Goal: Download file/media

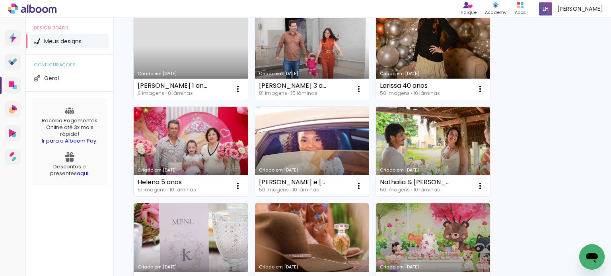
scroll to position [398, 0]
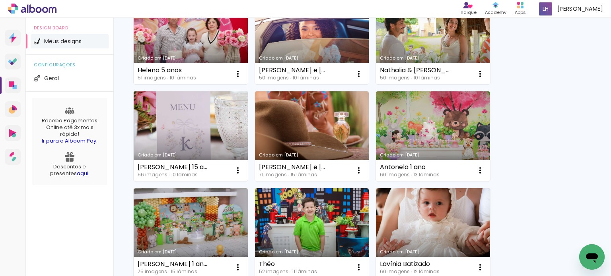
click at [192, 134] on link "Criado em [DATE]" at bounding box center [191, 136] width 114 height 90
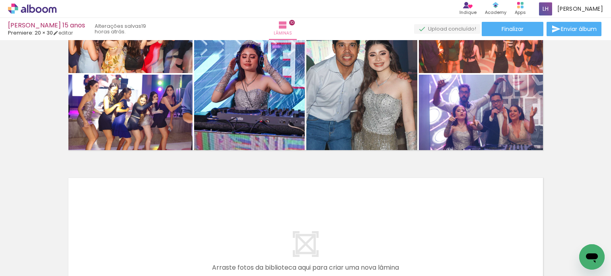
scroll to position [1635, 0]
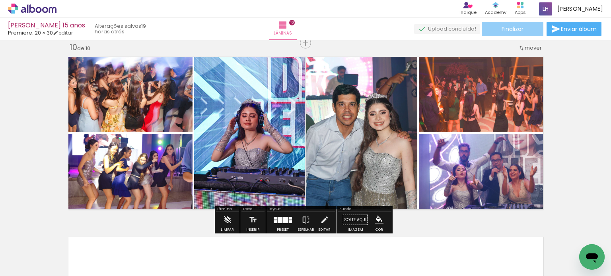
click at [523, 31] on paper-button "Finalizar" at bounding box center [513, 29] width 62 height 14
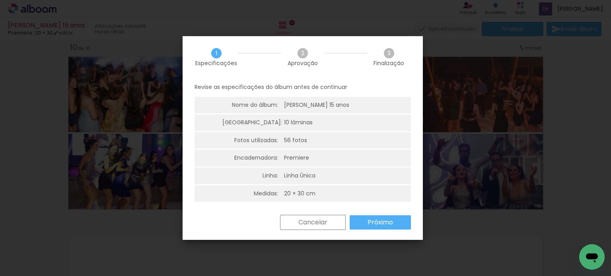
click at [0, 0] on slot "Próximo" at bounding box center [0, 0] width 0 height 0
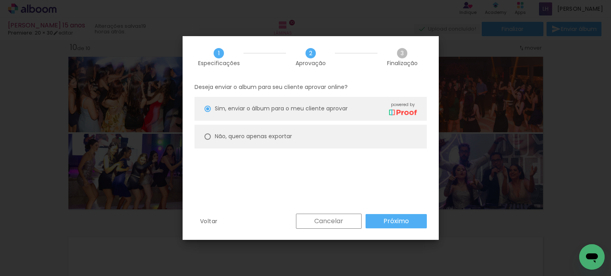
click at [0, 0] on paper-radio-button "Não, quero apenas exportar" at bounding box center [0, 0] width 0 height 0
type paper-radio-button "on"
click at [0, 0] on slot "Não, quero apenas exportar" at bounding box center [0, 0] width 0 height 0
click at [0, 0] on paper-button "Próximo" at bounding box center [0, 0] width 0 height 0
type input "Alta, 300 DPI"
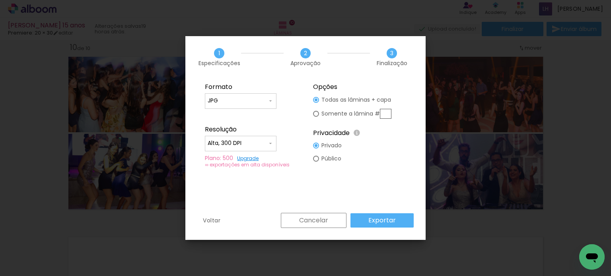
click at [0, 0] on slot "Exportar" at bounding box center [0, 0] width 0 height 0
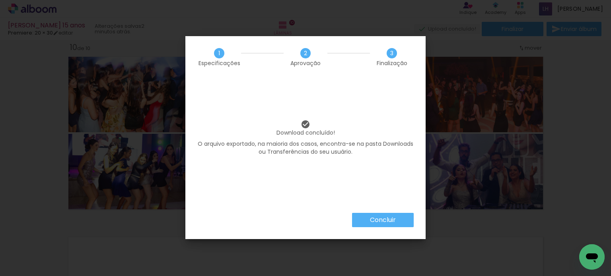
click at [114, 68] on paper-button "Concluir" at bounding box center [100, 61] width 29 height 13
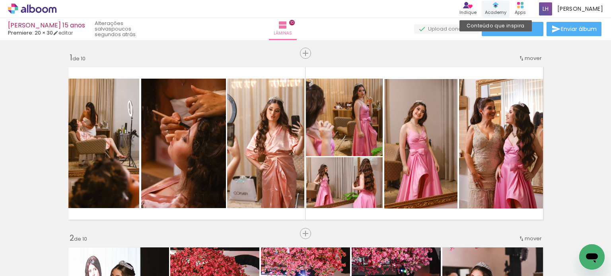
scroll to position [1635, 0]
